Goal: Information Seeking & Learning: Check status

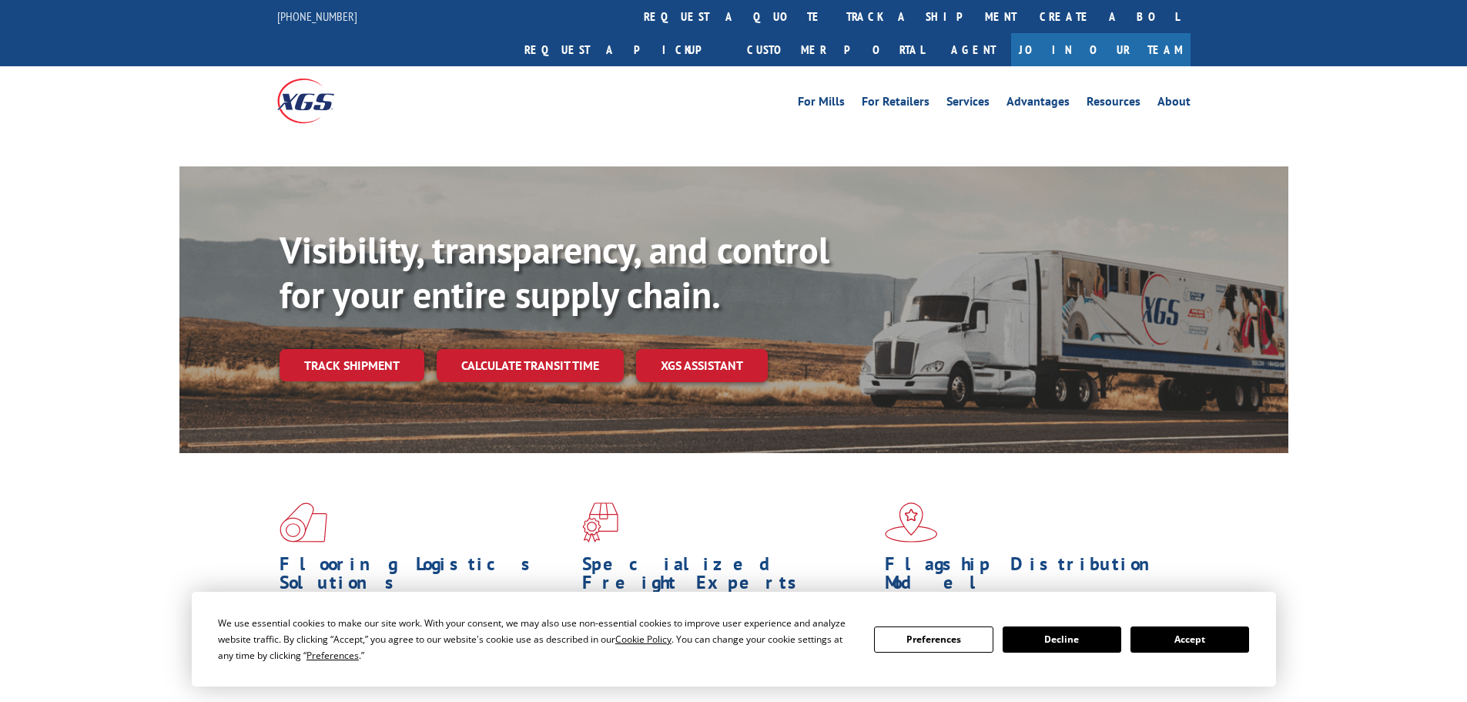
click at [379, 349] on link "Track shipment" at bounding box center [352, 365] width 145 height 32
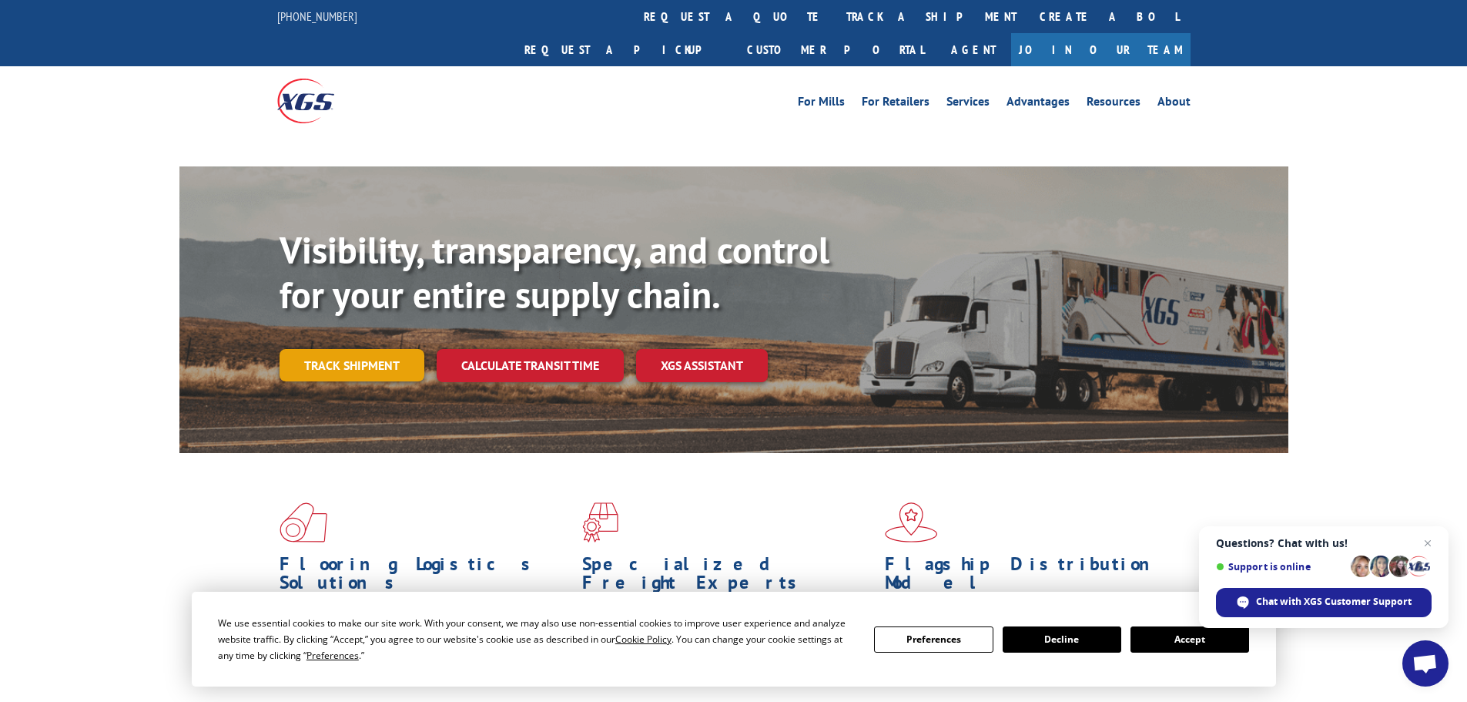
click at [338, 349] on link "Track shipment" at bounding box center [352, 365] width 145 height 32
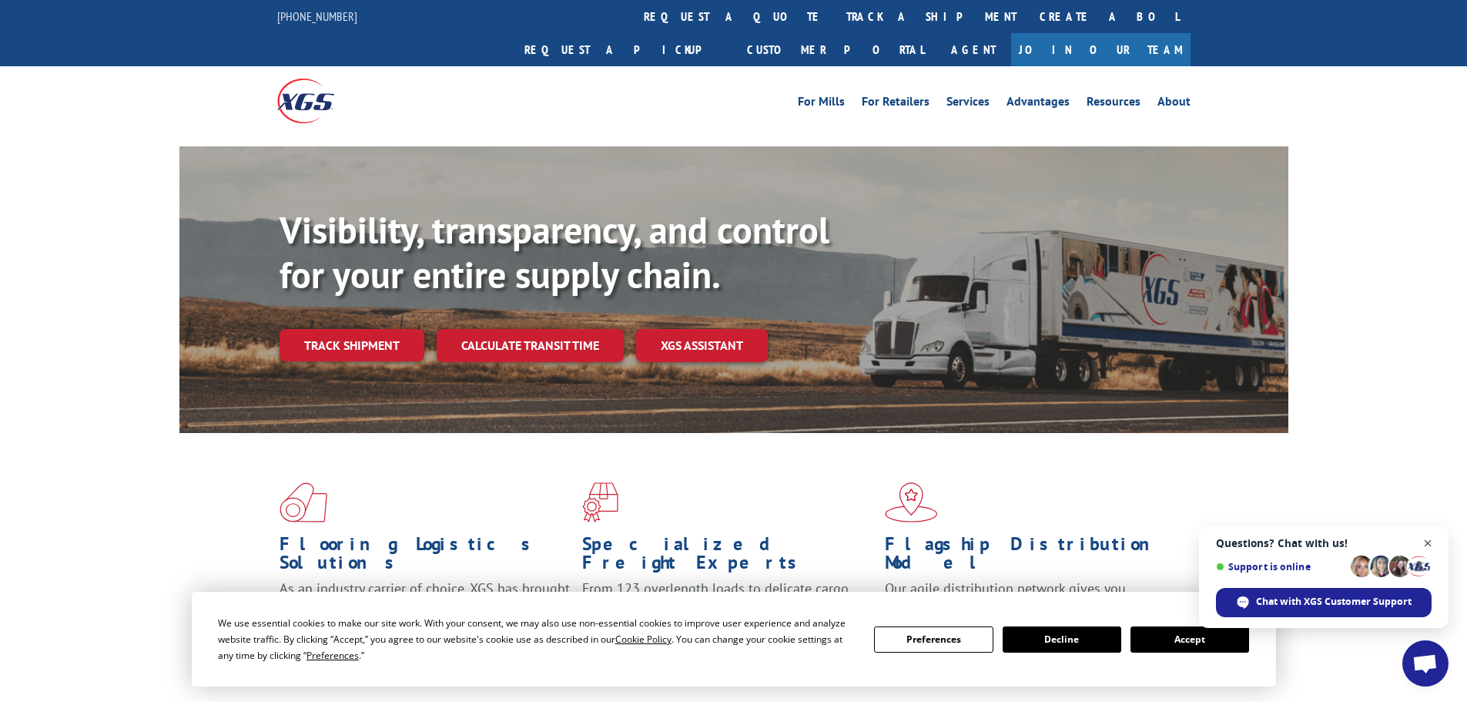
click at [1432, 544] on span "Close chat" at bounding box center [1428, 543] width 19 height 19
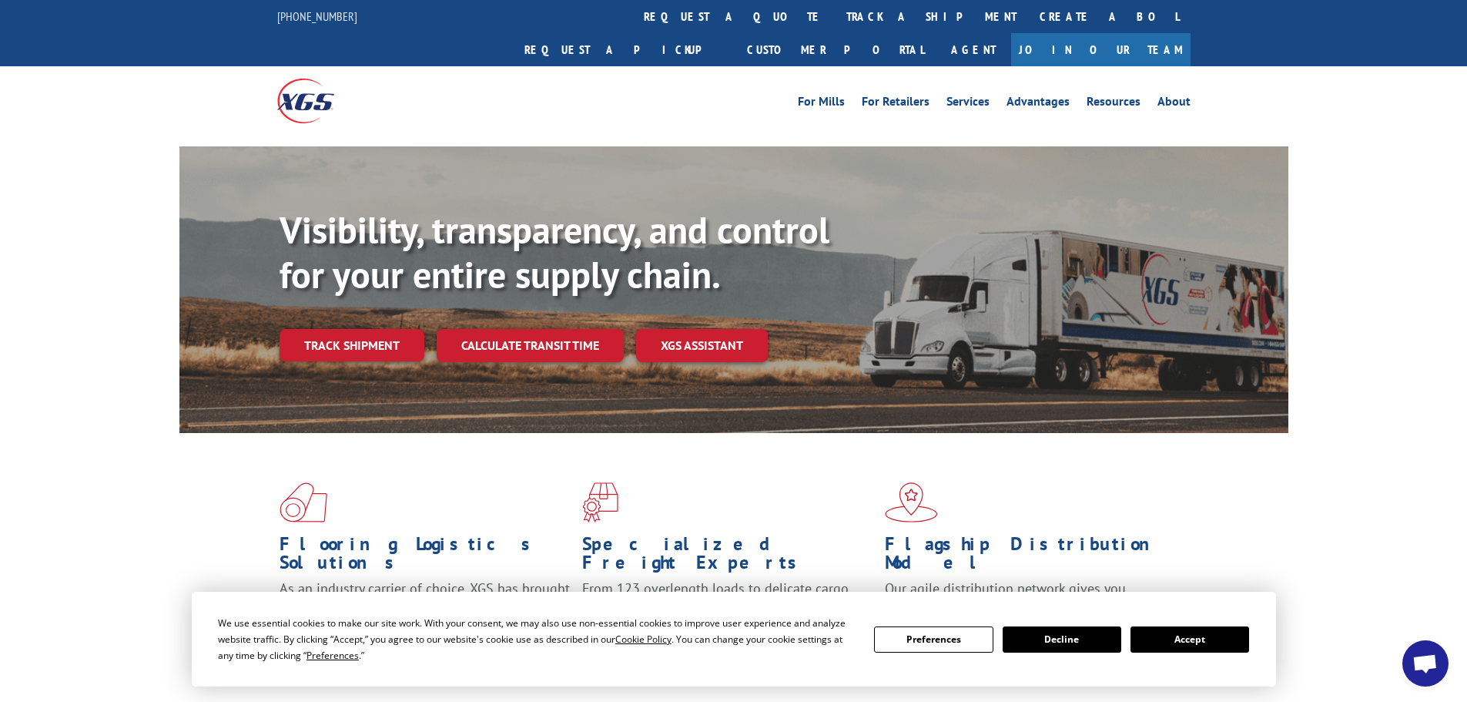
drag, startPoint x: 1225, startPoint y: 640, endPoint x: 460, endPoint y: 360, distance: 815.1
click at [1225, 640] on button "Accept" at bounding box center [1190, 639] width 119 height 26
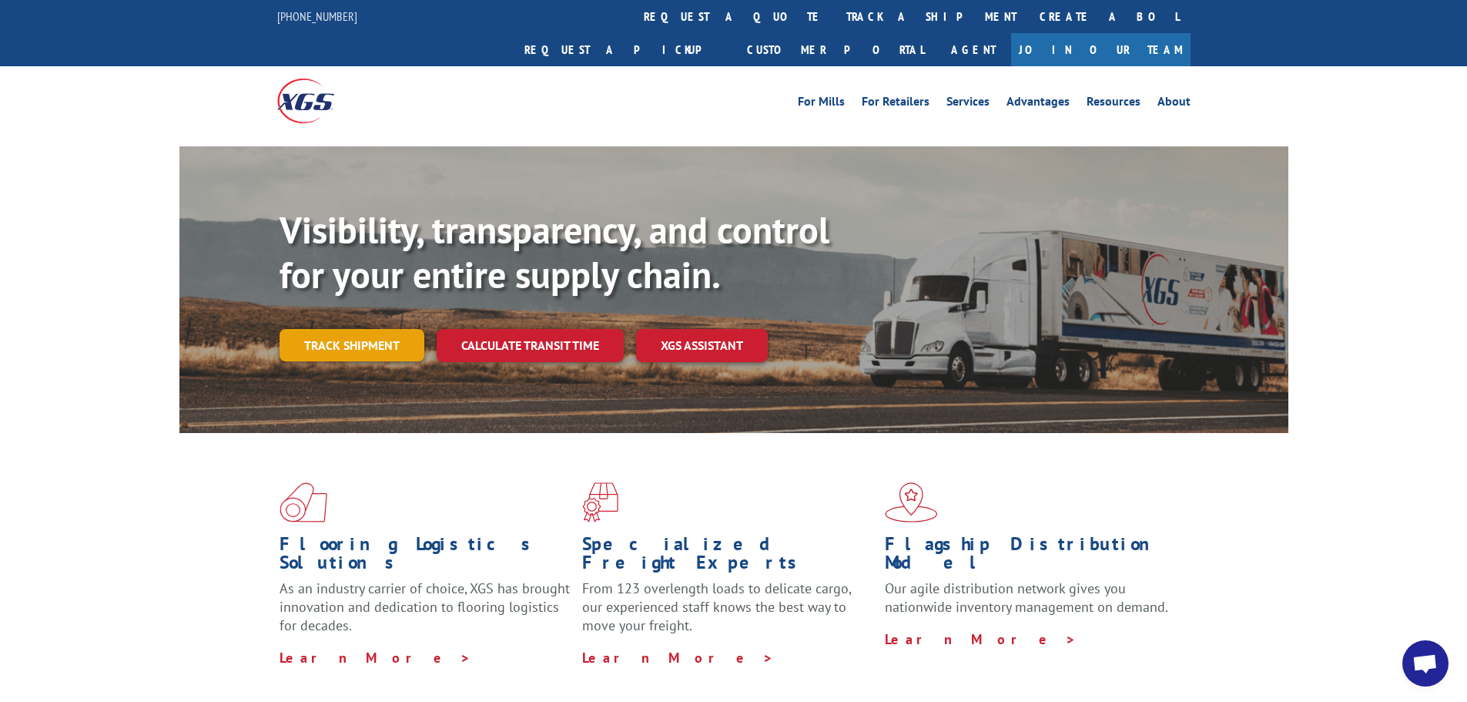
click at [390, 329] on link "Track shipment" at bounding box center [352, 345] width 145 height 32
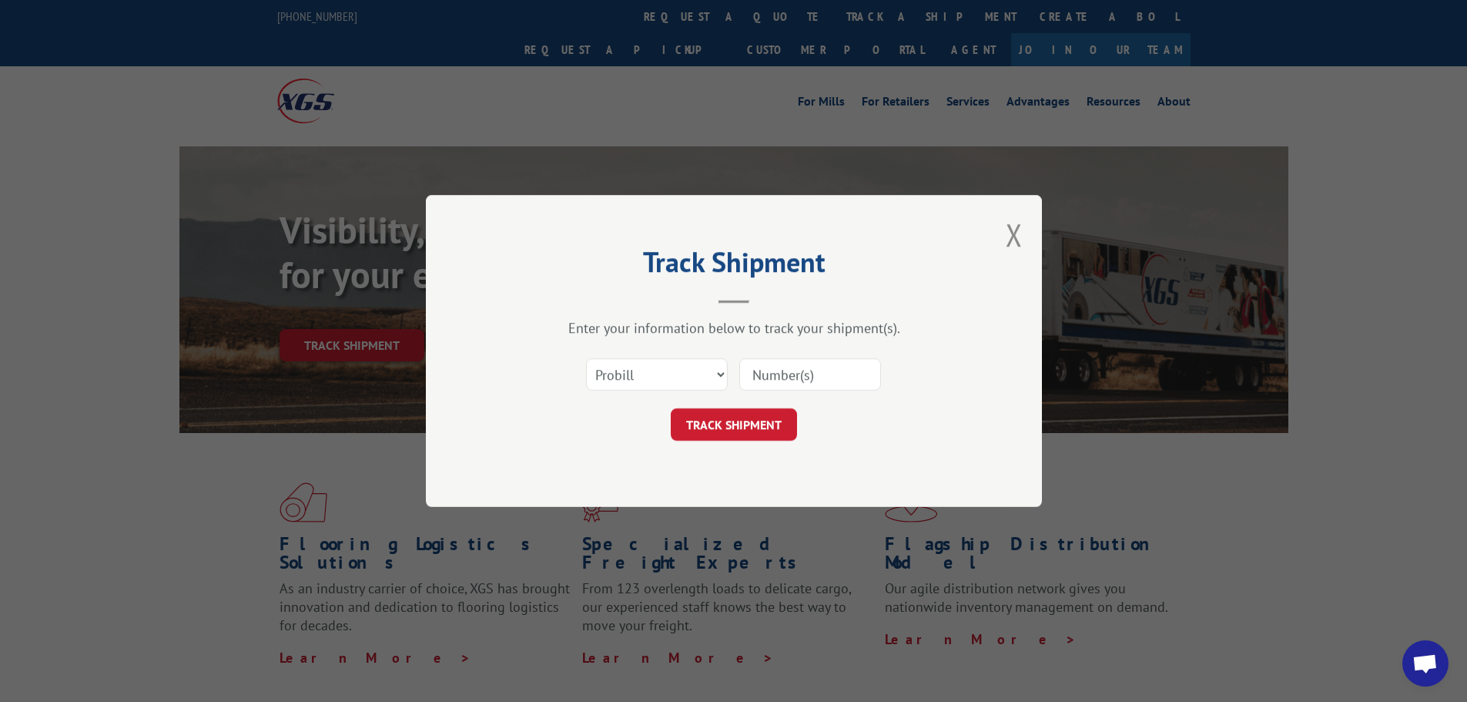
click at [752, 370] on input at bounding box center [810, 374] width 142 height 32
paste input "57543923"
type input "57543923"
click at [647, 376] on select "Select category... Probill BOL PO" at bounding box center [657, 374] width 142 height 32
select select "po"
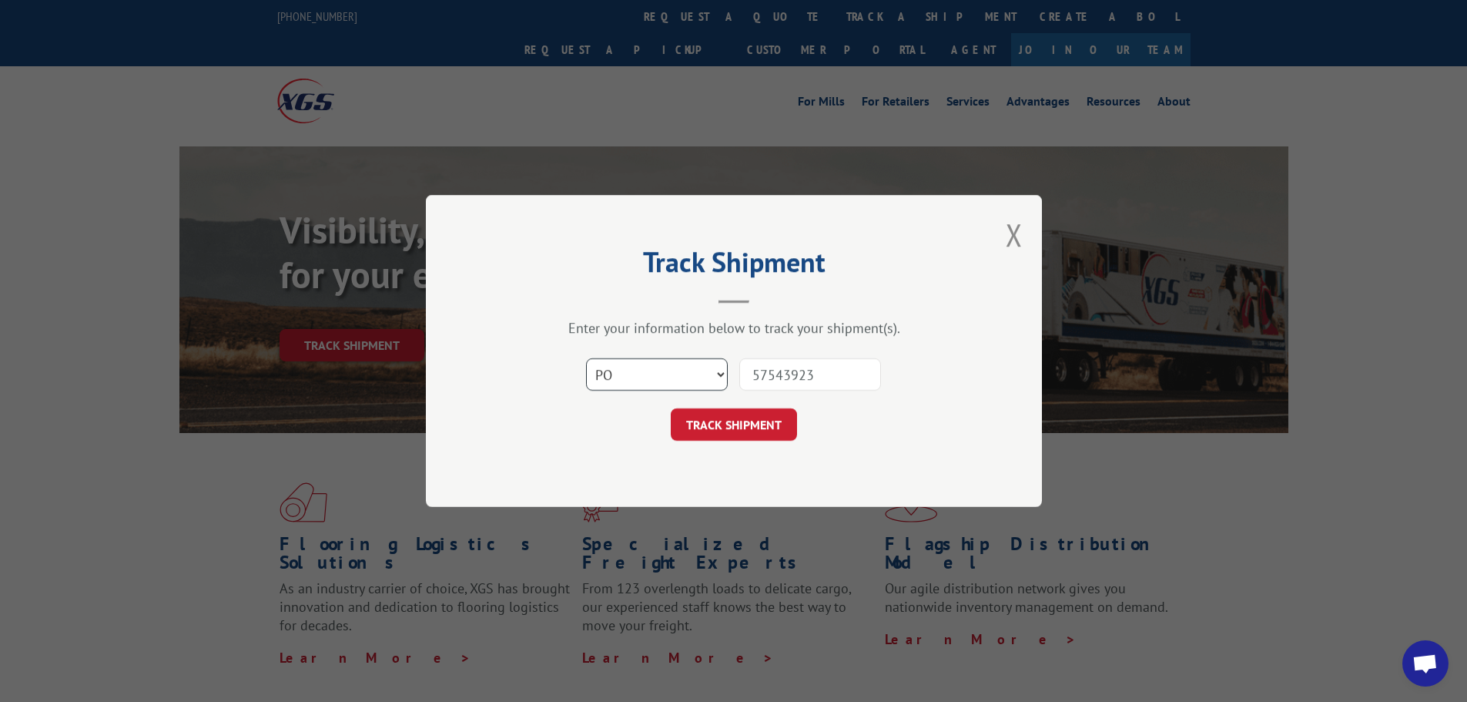
click at [586, 358] on select "Select category... Probill BOL PO" at bounding box center [657, 374] width 142 height 32
click at [716, 422] on button "TRACK SHIPMENT" at bounding box center [734, 424] width 126 height 32
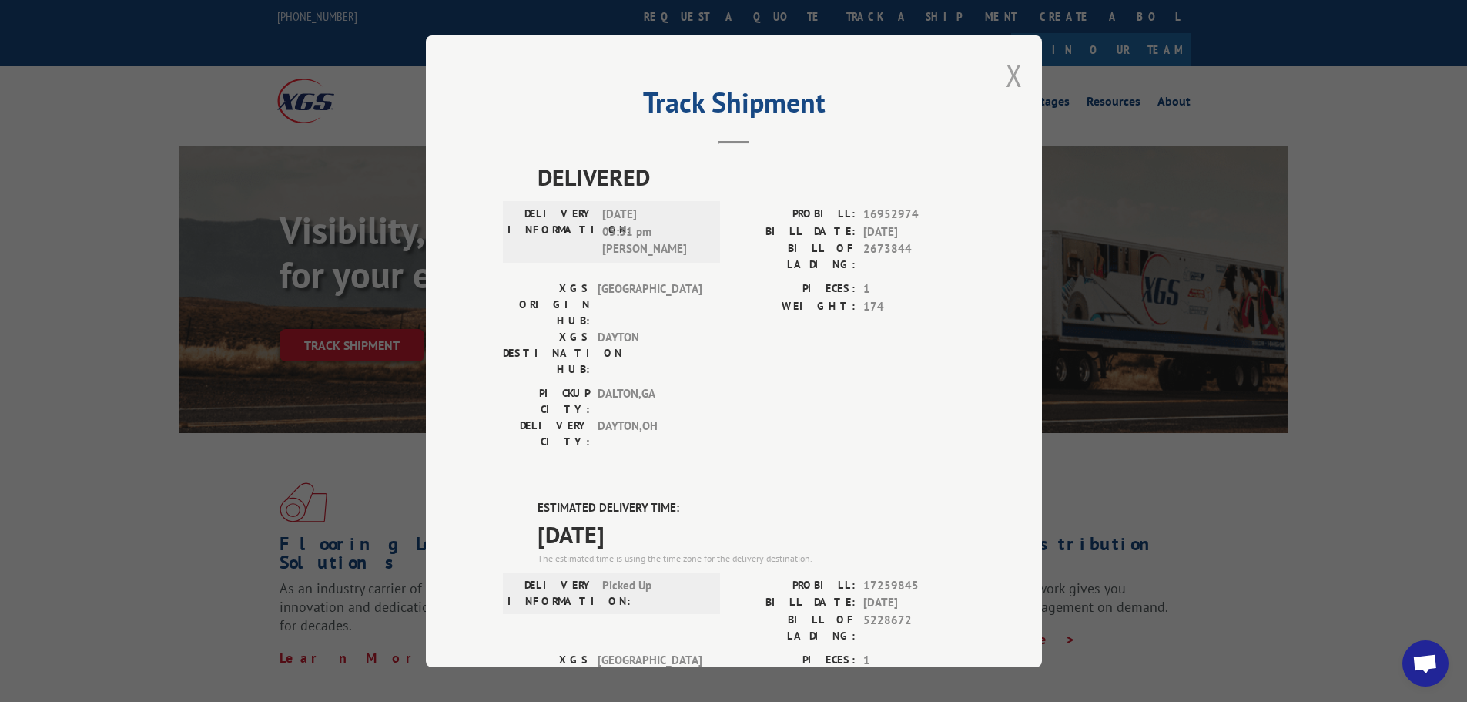
click at [1011, 69] on button "Close modal" at bounding box center [1014, 75] width 17 height 41
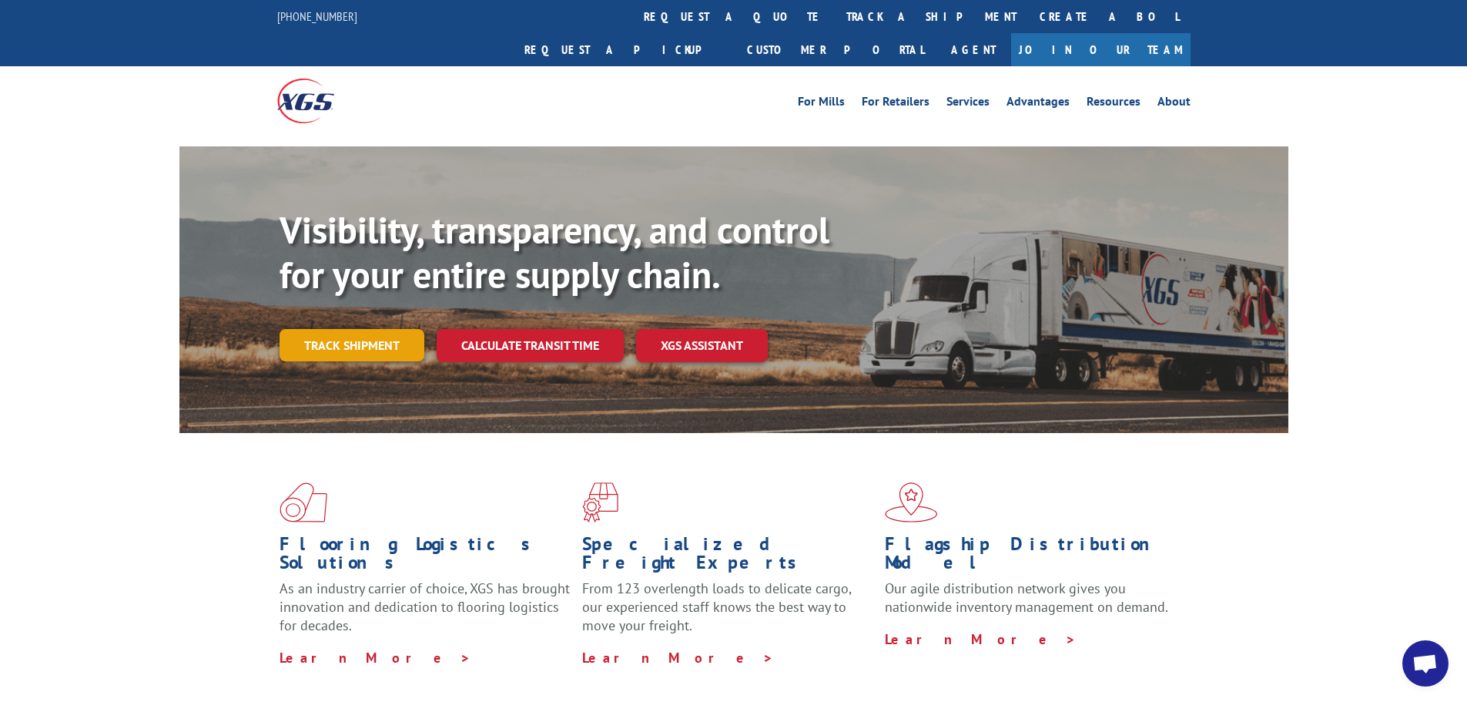
click at [365, 329] on link "Track shipment" at bounding box center [352, 345] width 145 height 32
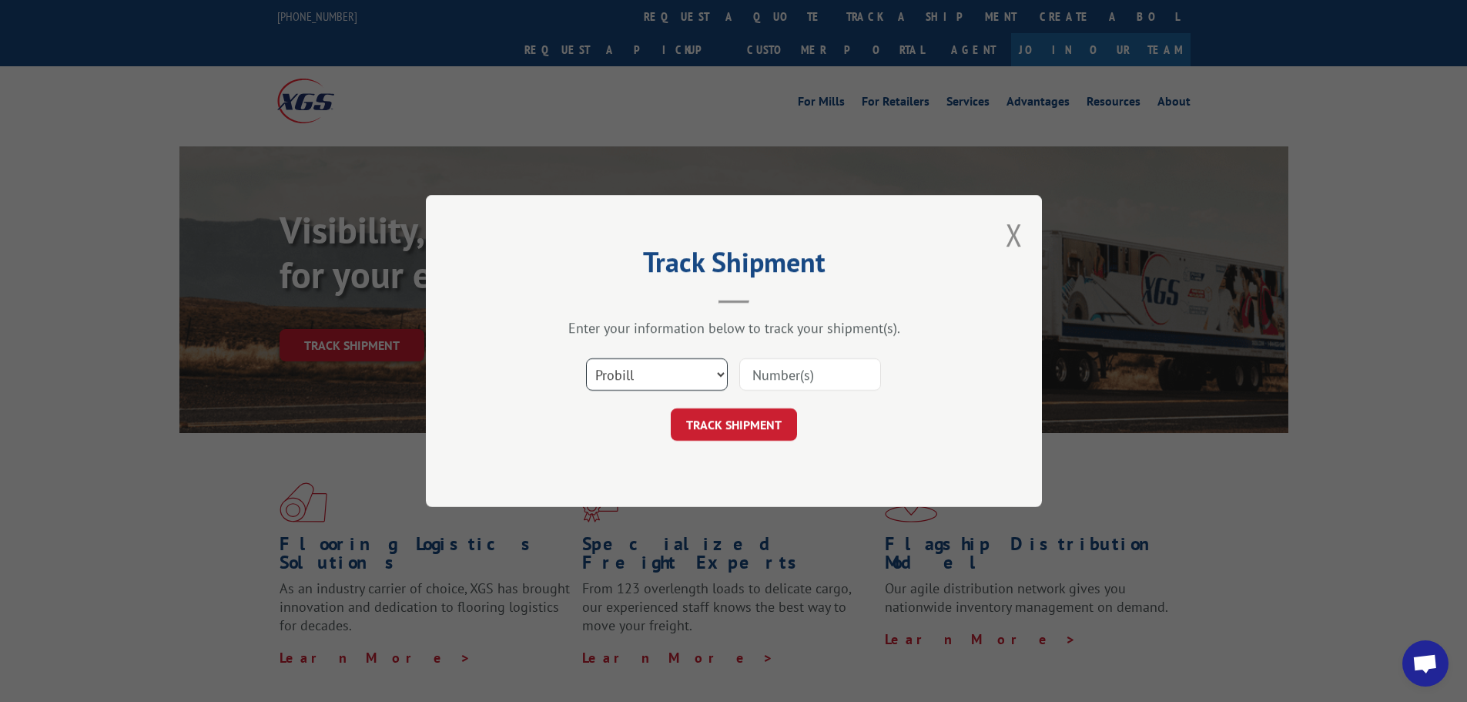
click at [666, 370] on select "Select category... Probill BOL PO" at bounding box center [657, 374] width 142 height 32
select select "po"
click at [586, 358] on select "Select category... Probill BOL PO" at bounding box center [657, 374] width 142 height 32
click at [763, 369] on input at bounding box center [810, 374] width 142 height 32
paste input "57543925"
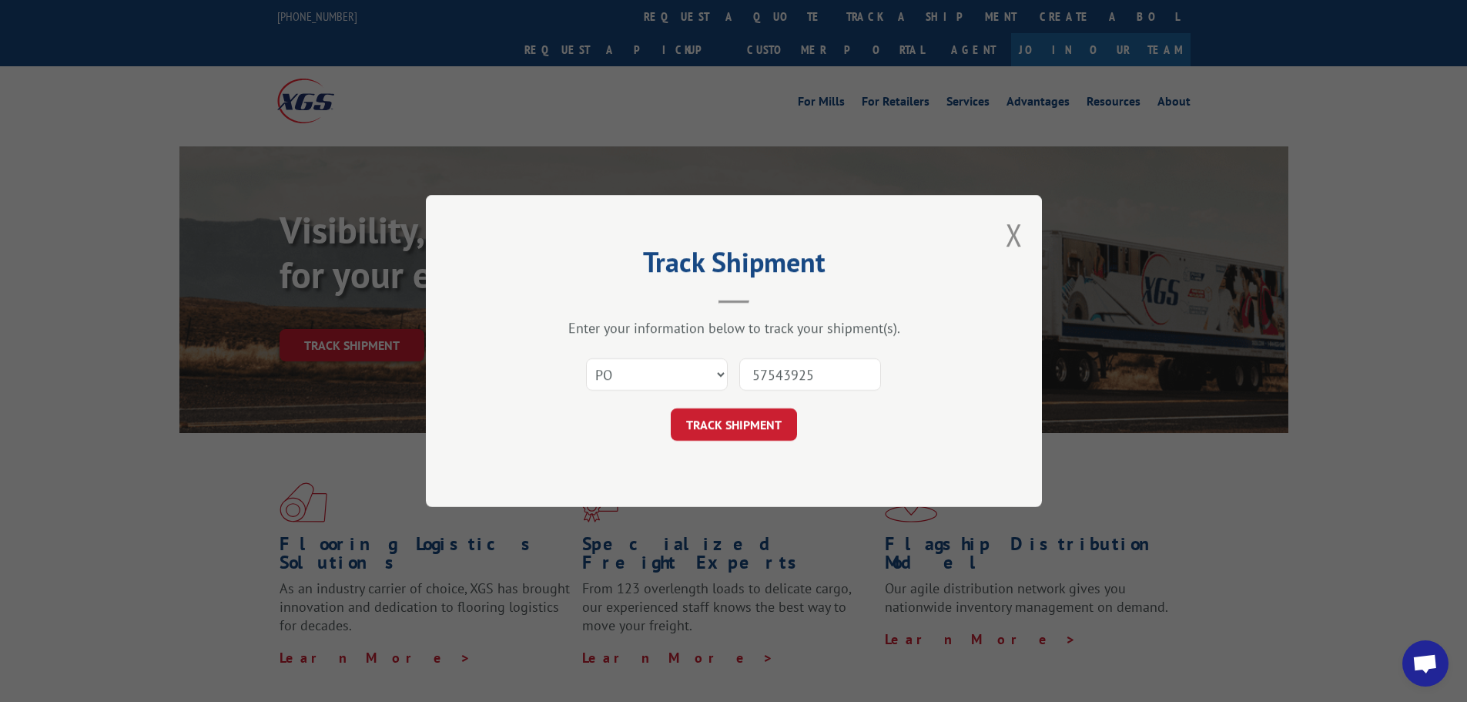
type input "57543925"
click at [769, 427] on button "TRACK SHIPMENT" at bounding box center [734, 424] width 126 height 32
